Goal: Navigation & Orientation: Find specific page/section

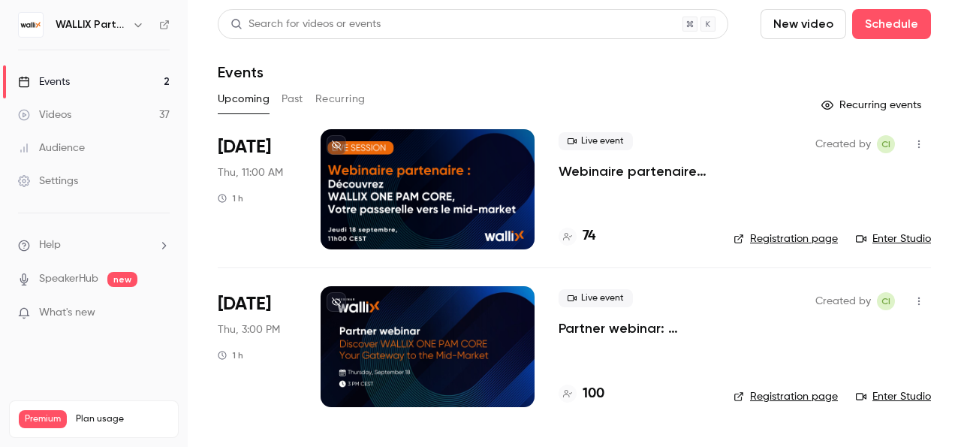
click at [104, 19] on h6 "WALLIX Partners Channel" at bounding box center [91, 24] width 71 height 15
click at [137, 26] on icon "button" at bounding box center [137, 25] width 7 height 4
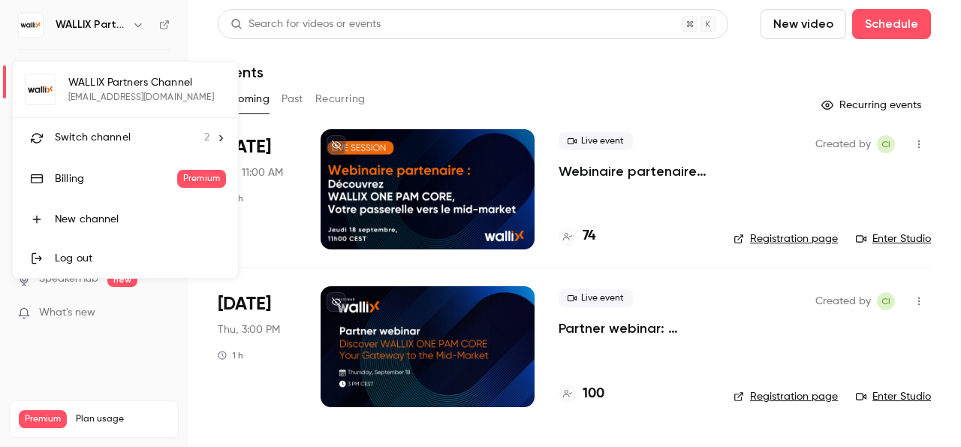
click at [163, 133] on div "Switch channel 2" at bounding box center [132, 138] width 155 height 16
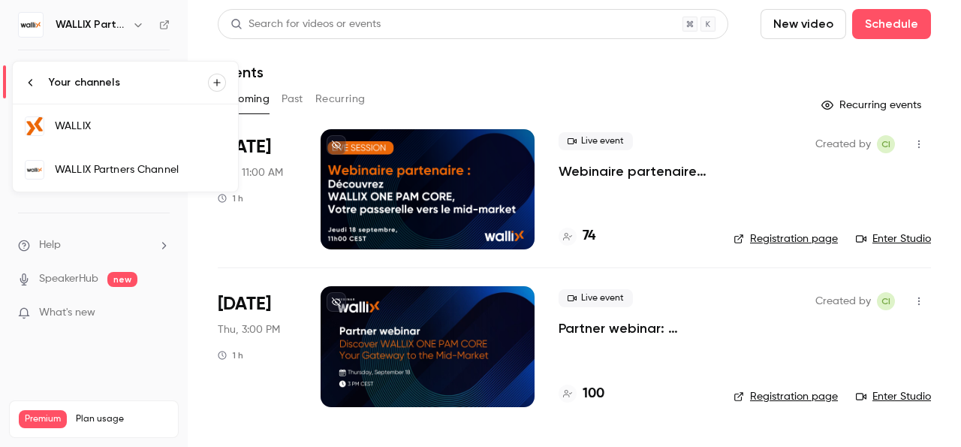
click at [113, 122] on div "WALLIX" at bounding box center [140, 126] width 171 height 15
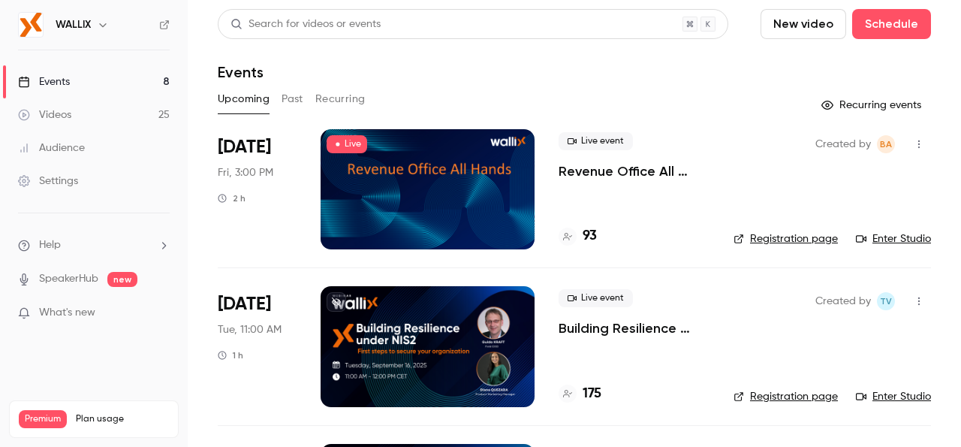
click at [913, 143] on icon "button" at bounding box center [919, 144] width 12 height 11
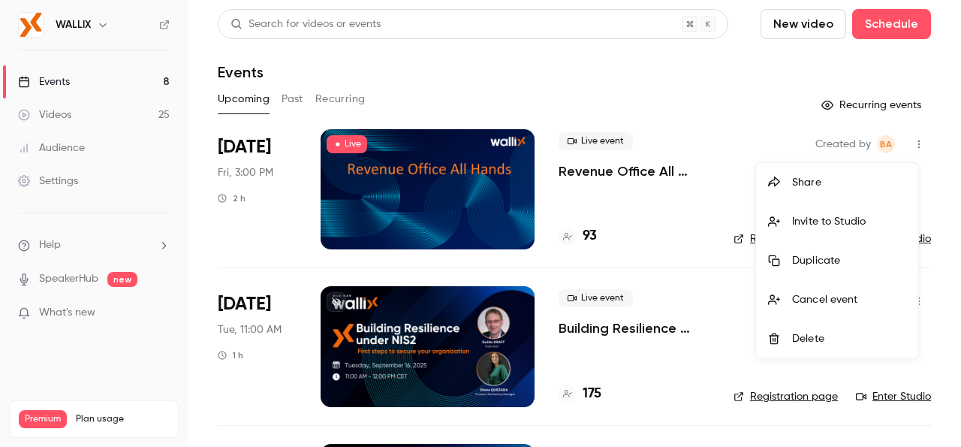
click at [928, 153] on div at bounding box center [480, 223] width 961 height 447
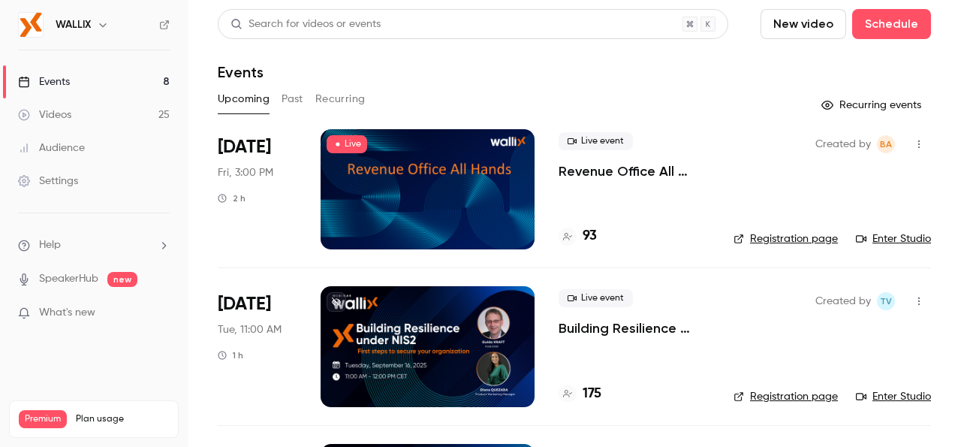
click at [796, 240] on link "Registration page" at bounding box center [785, 238] width 104 height 15
